Goal: Ask a question

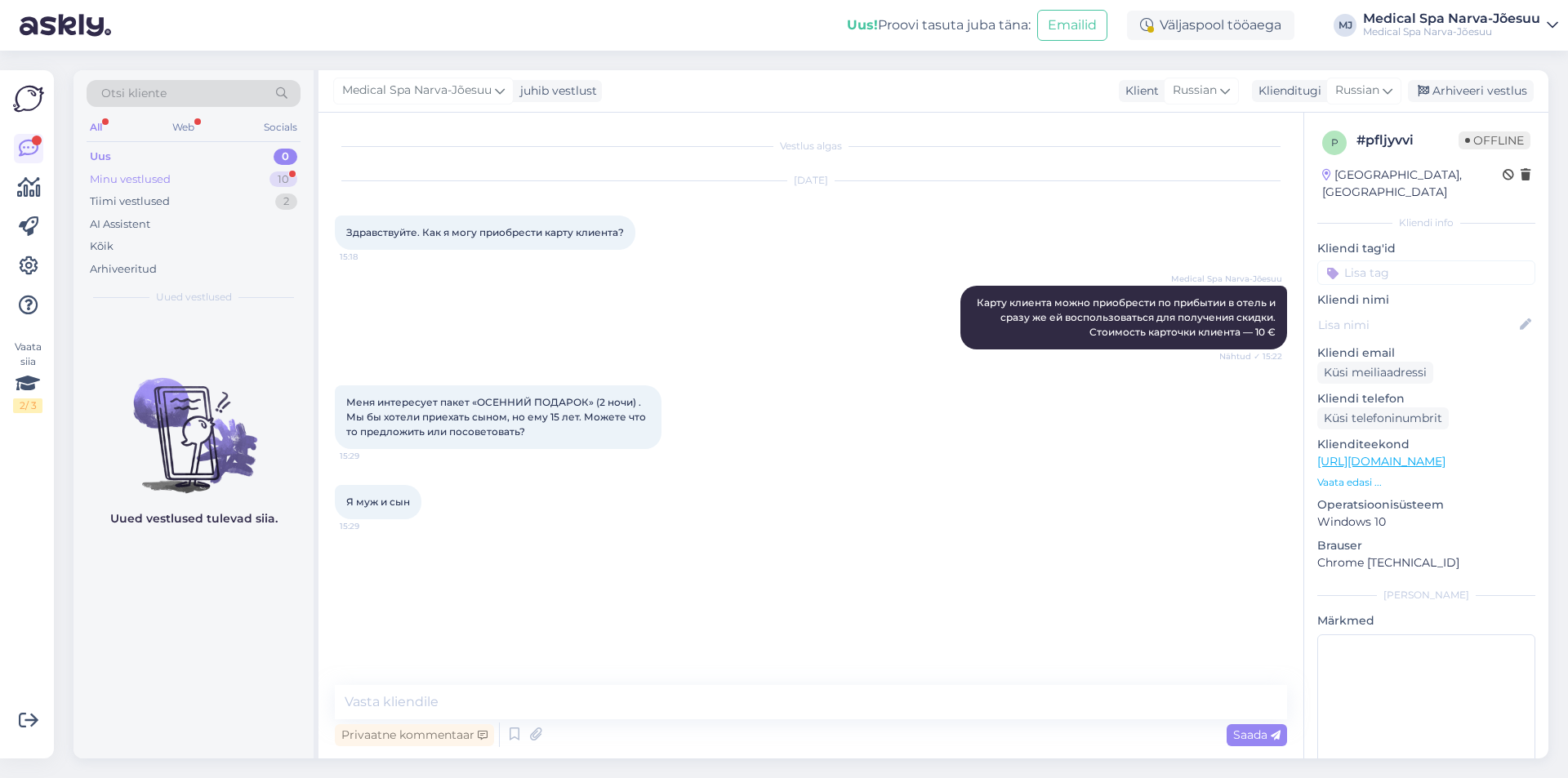
click at [172, 185] on div "Minu vestlused 10" at bounding box center [193, 179] width 214 height 23
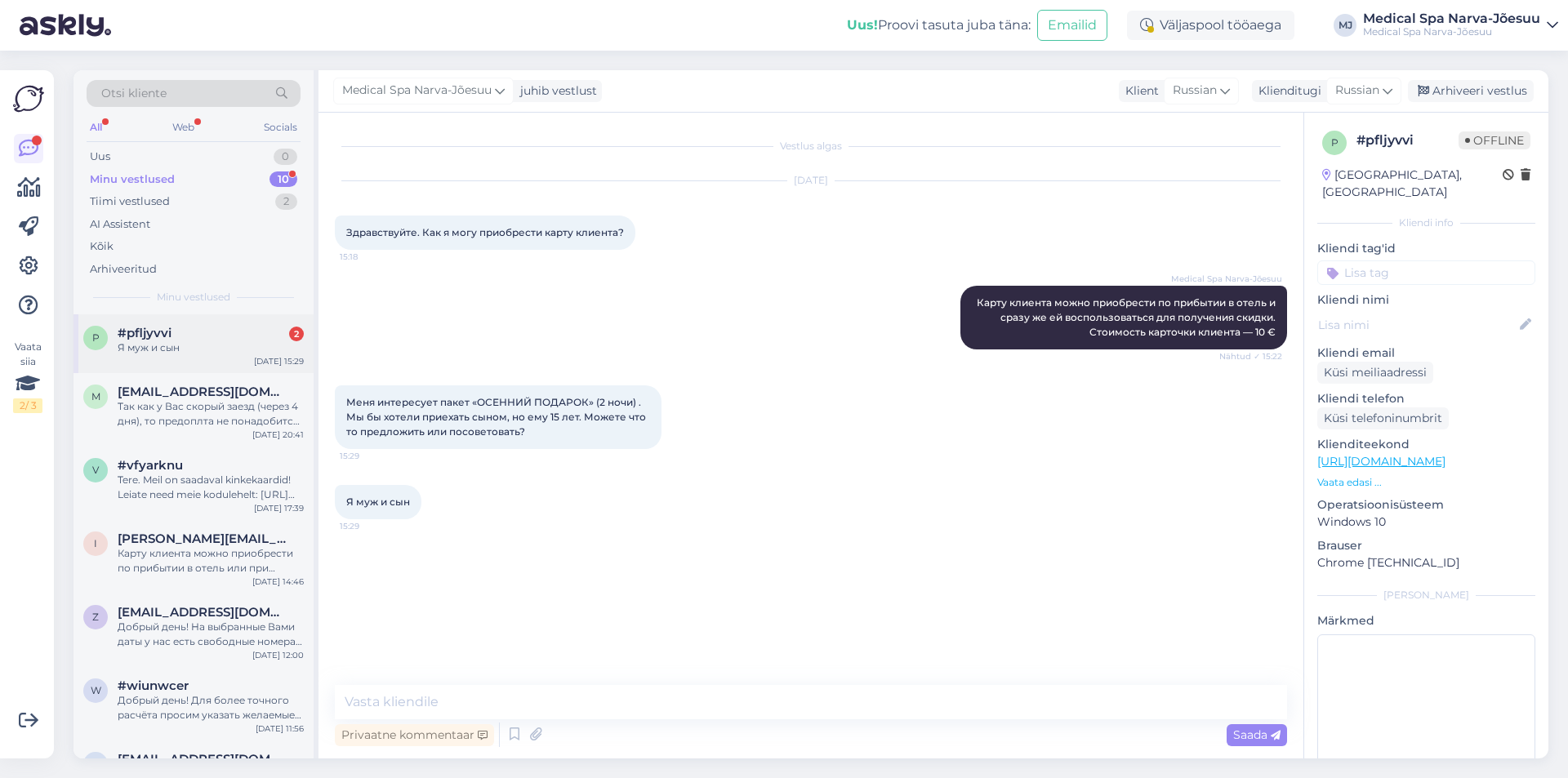
click at [199, 347] on div "Я муж и сын" at bounding box center [211, 347] width 186 height 15
click at [419, 709] on textarea at bounding box center [811, 701] width 952 height 34
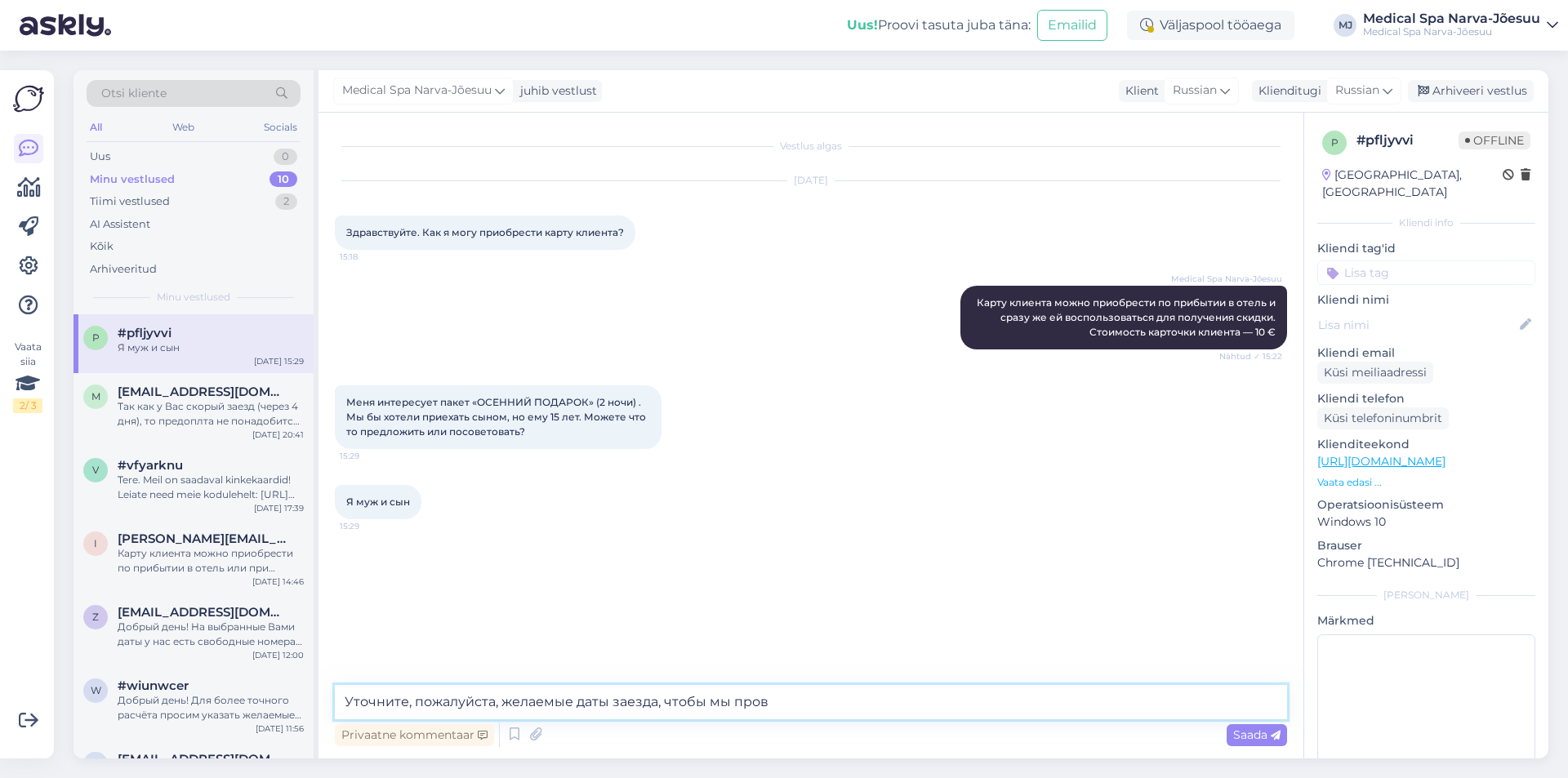
type textarea "Уточните, пожалуйста, желаемые даты заезда, чтобы мы прове"
drag, startPoint x: 786, startPoint y: 702, endPoint x: 329, endPoint y: 708, distance: 457.0
click at [329, 708] on div "Vestlus algas [DATE] Здравствуйте. Как я могу приобрести карту клиента? 15:18 M…" at bounding box center [811, 435] width 985 height 646
click at [559, 689] on textarea at bounding box center [811, 701] width 952 height 34
click at [519, 701] on textarea at bounding box center [811, 701] width 952 height 34
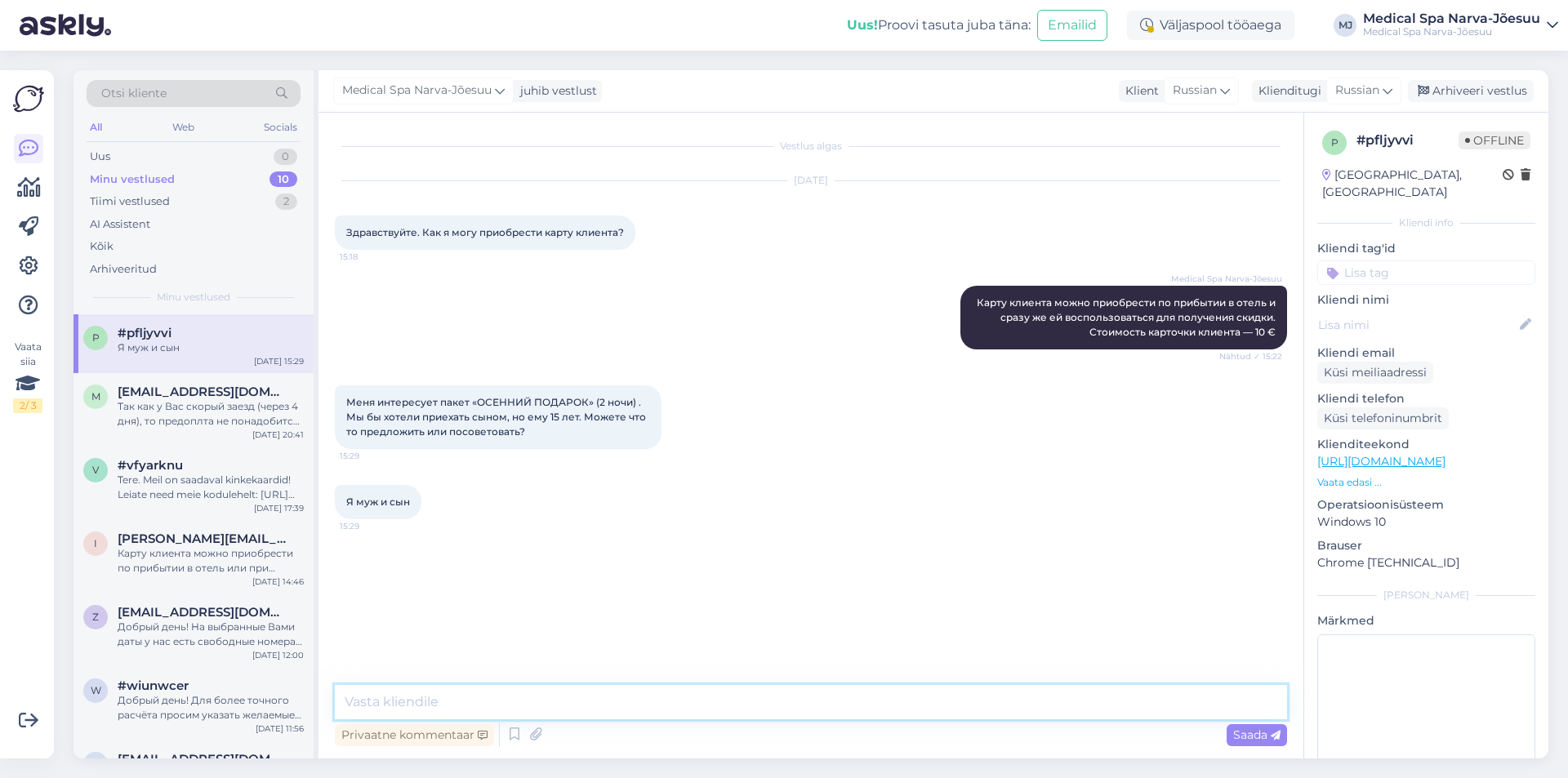
paste textarea "Уточните, пожалуйста, желаемые даты заезда, чтобы мы проверили наличие свободны…"
type textarea "Уточните, пожалуйста, желаемые даты заезда, чтобы мы проверили наличие свободны…"
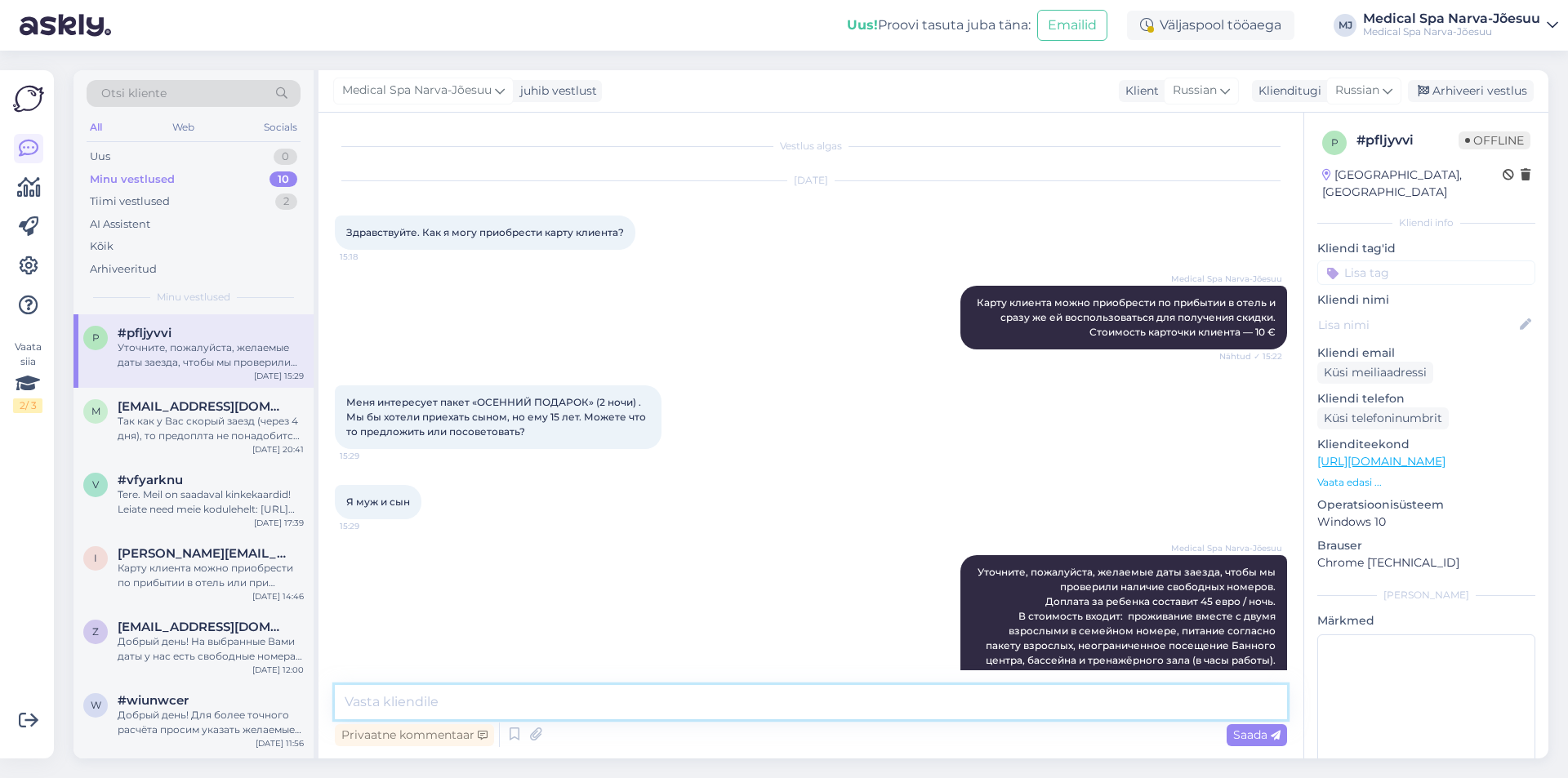
scroll to position [70, 0]
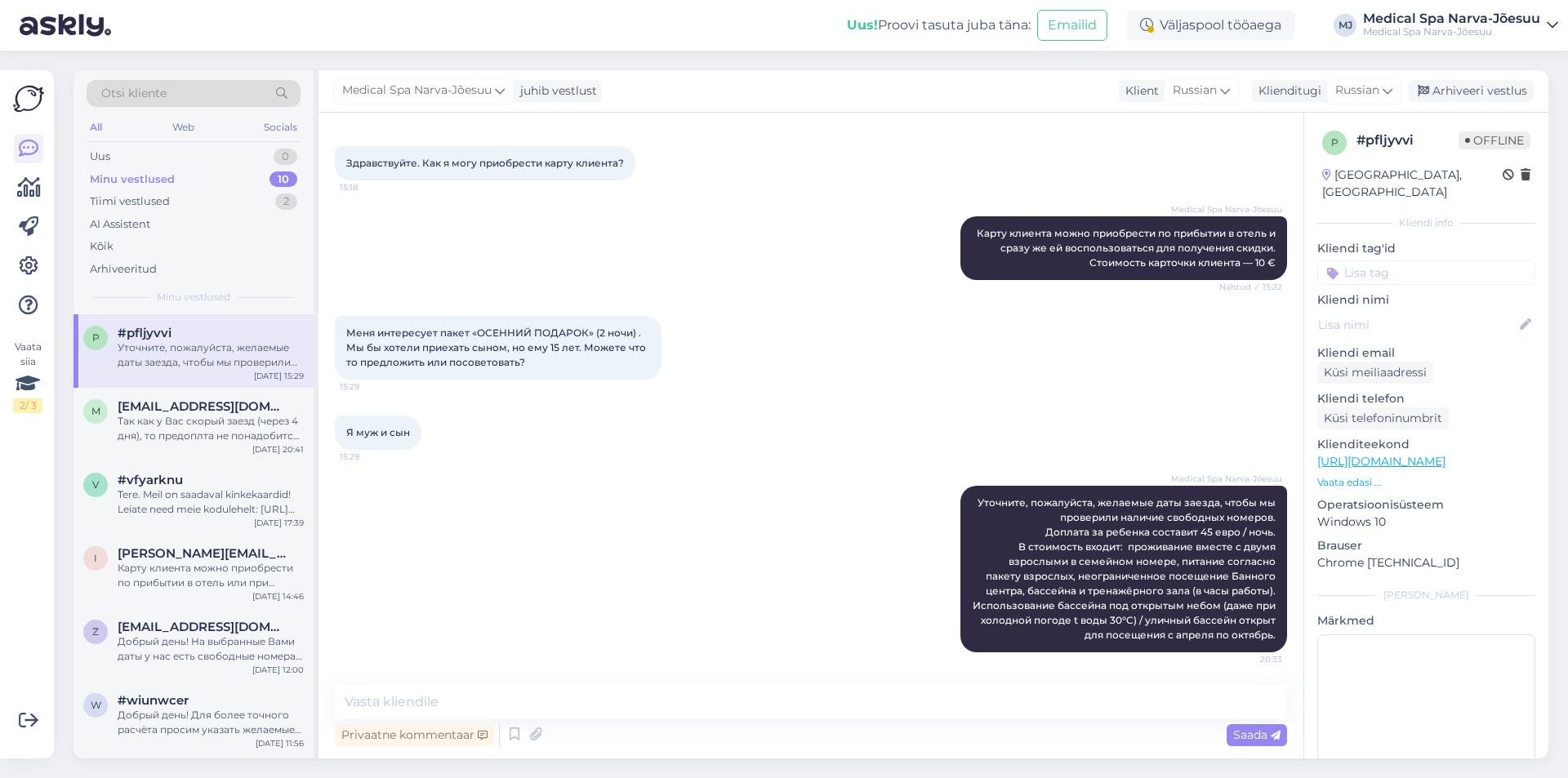
click at [630, 547] on div "Medical Spa Narva-Jõesuu Уточните, пожалуйста, желаемые даты заезда, чтобы мы п…" at bounding box center [811, 568] width 952 height 203
